Goal: Check status: Check status

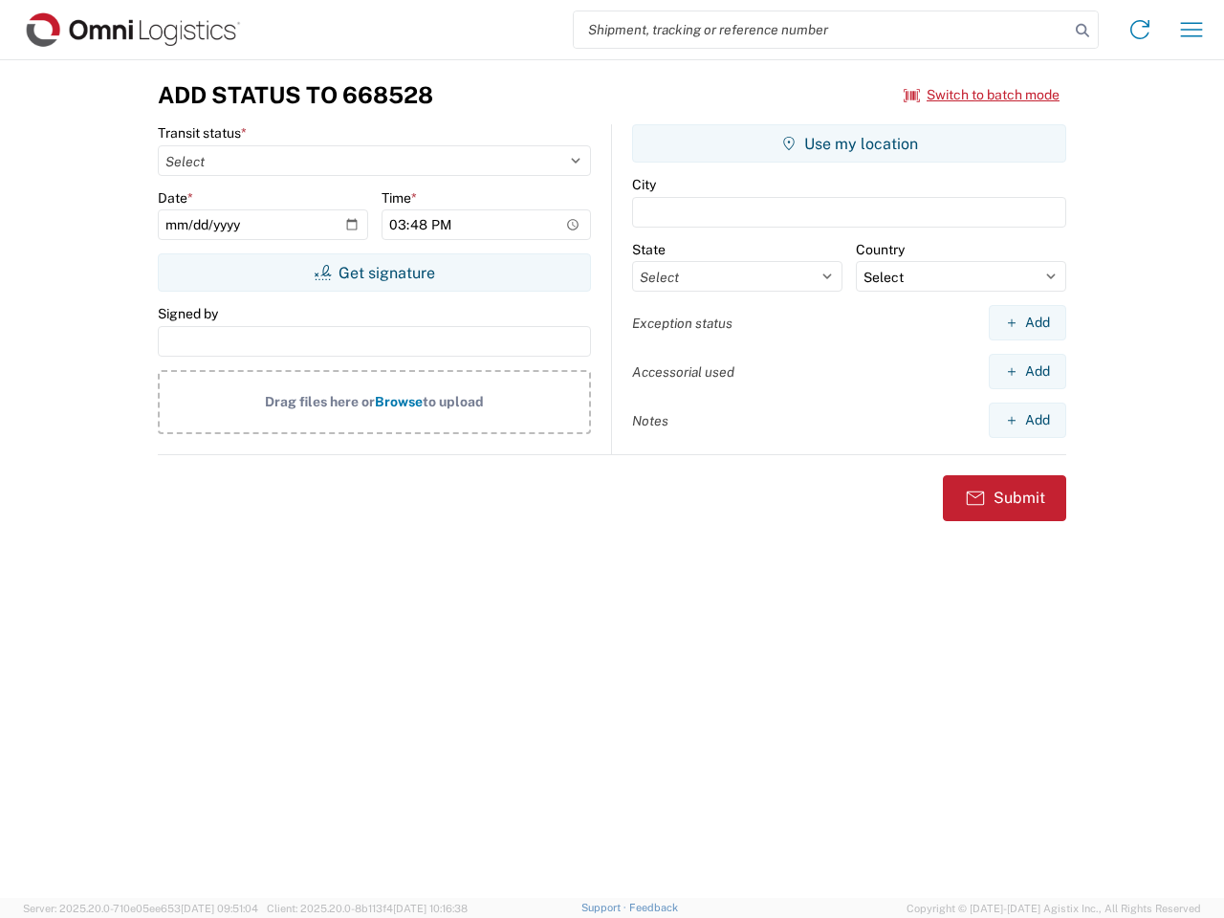
click at [821, 30] on input "search" at bounding box center [821, 29] width 495 height 36
click at [1082, 31] on icon at bounding box center [1082, 30] width 27 height 27
click at [1140, 30] on icon at bounding box center [1139, 29] width 31 height 31
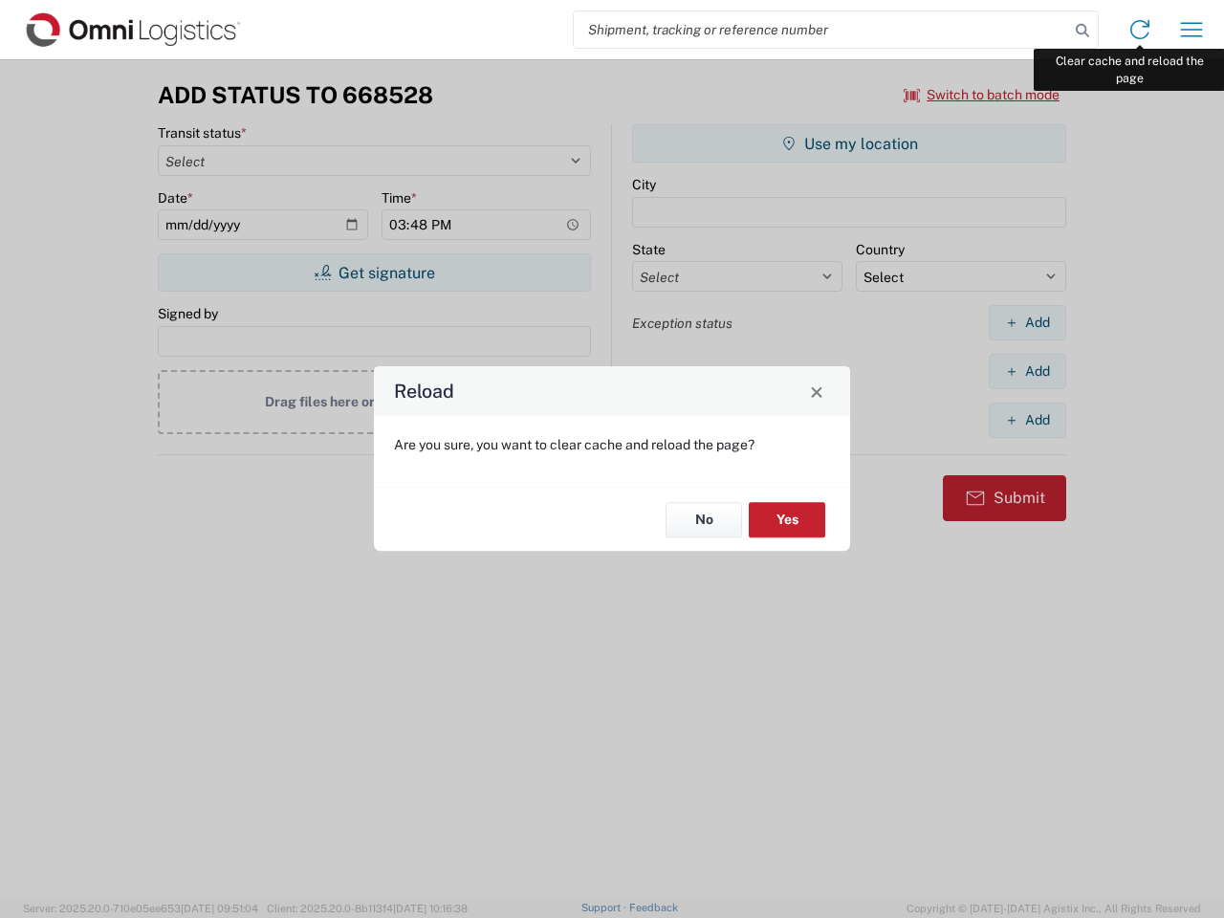
click at [1191, 30] on div "Reload Are you sure, you want to clear cache and reload the page? No Yes" at bounding box center [612, 459] width 1224 height 918
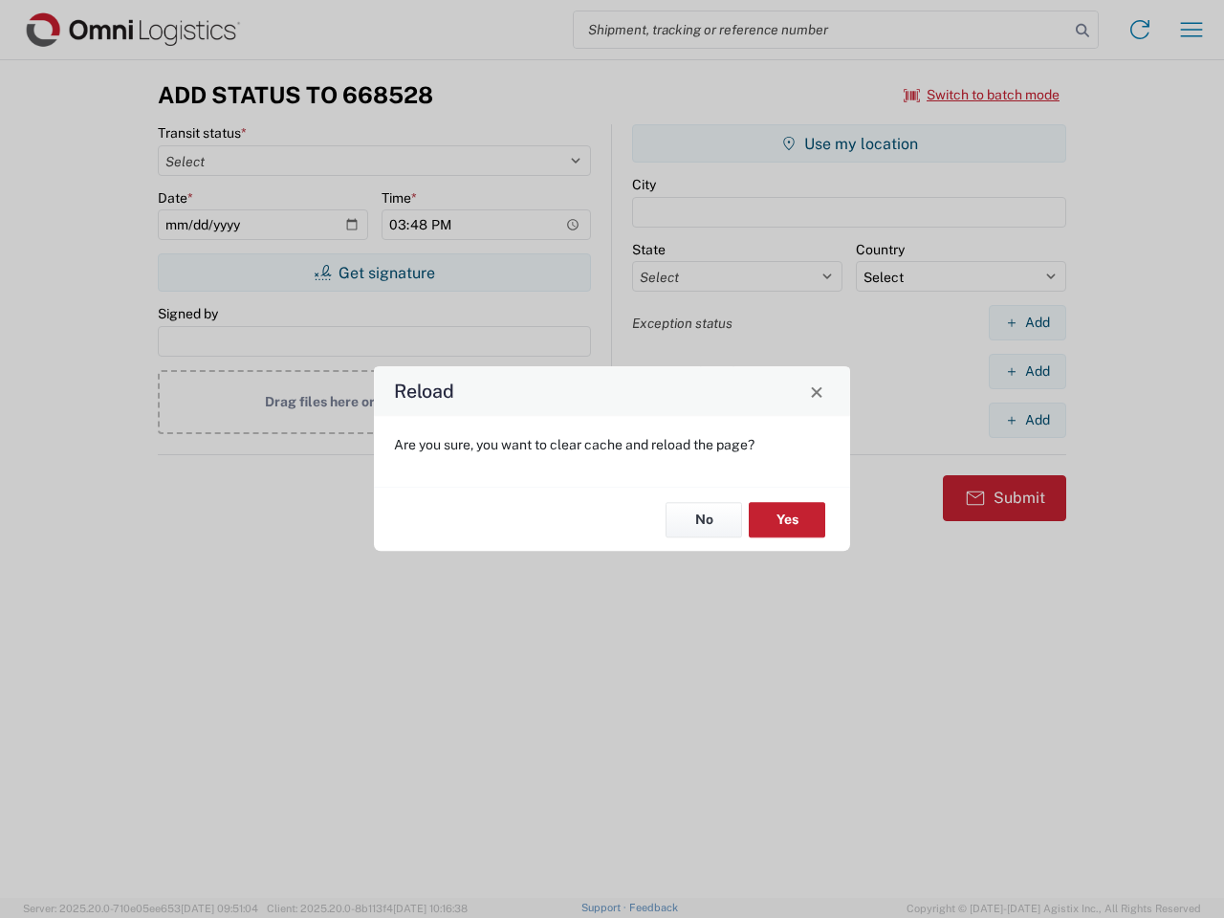
click at [982, 95] on div "Reload Are you sure, you want to clear cache and reload the page? No Yes" at bounding box center [612, 459] width 1224 height 918
click at [374, 272] on div "Reload Are you sure, you want to clear cache and reload the page? No Yes" at bounding box center [612, 459] width 1224 height 918
click at [849, 143] on div "Reload Are you sure, you want to clear cache and reload the page? No Yes" at bounding box center [612, 459] width 1224 height 918
click at [1027, 322] on div "Reload Are you sure, you want to clear cache and reload the page? No Yes" at bounding box center [612, 459] width 1224 height 918
click at [1027, 371] on div "Reload Are you sure, you want to clear cache and reload the page? No Yes" at bounding box center [612, 459] width 1224 height 918
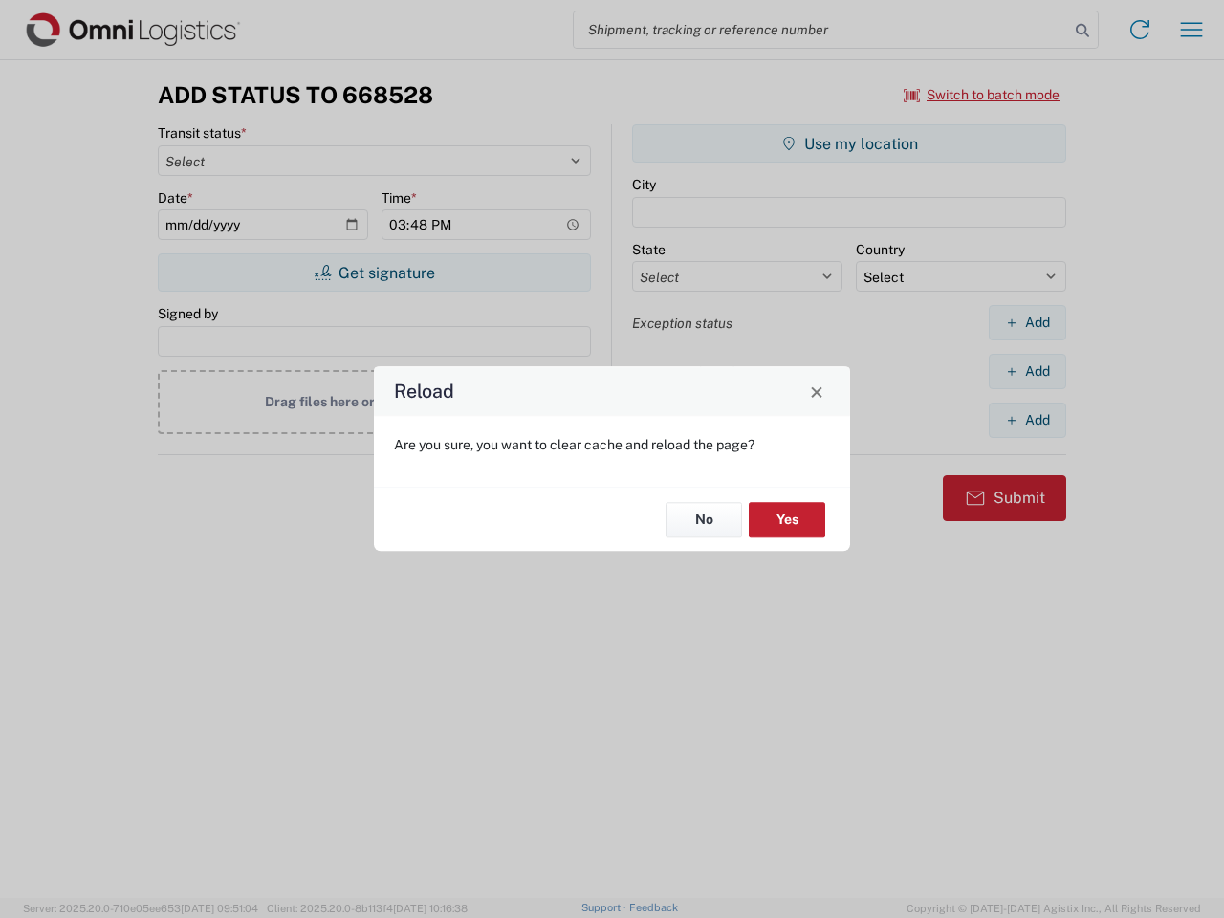
click at [1027, 420] on div "Reload Are you sure, you want to clear cache and reload the page? No Yes" at bounding box center [612, 459] width 1224 height 918
